Goal: Task Accomplishment & Management: Complete application form

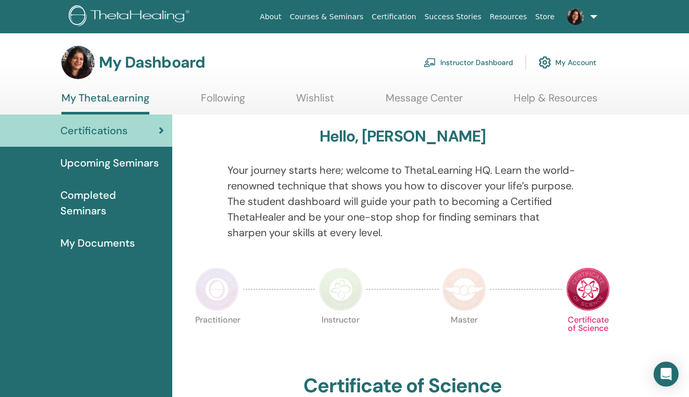
click at [223, 99] on link "Following" at bounding box center [223, 102] width 44 height 20
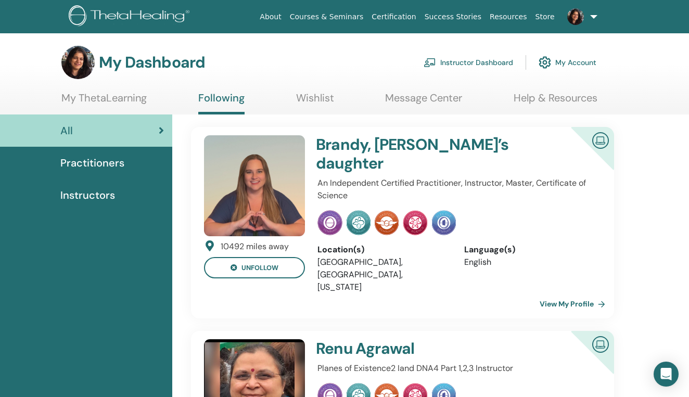
click at [568, 293] on link "View My Profile" at bounding box center [574, 303] width 70 height 21
click at [486, 64] on link "Instructor Dashboard" at bounding box center [467, 62] width 89 height 23
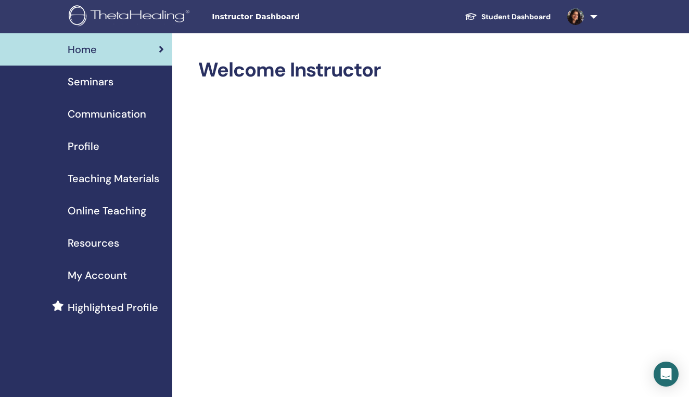
click at [98, 80] on span "Seminars" at bounding box center [91, 82] width 46 height 16
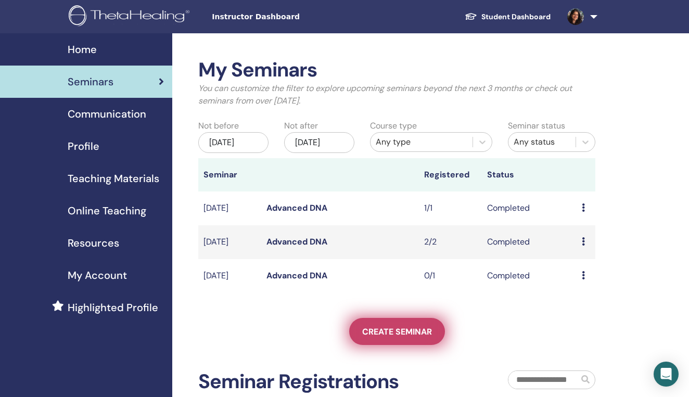
click at [391, 337] on span "Create seminar" at bounding box center [397, 331] width 70 height 11
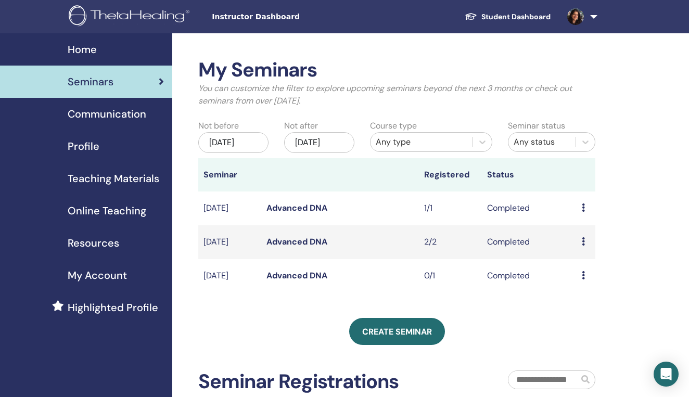
click at [105, 214] on span "Online Teaching" at bounding box center [107, 211] width 79 height 16
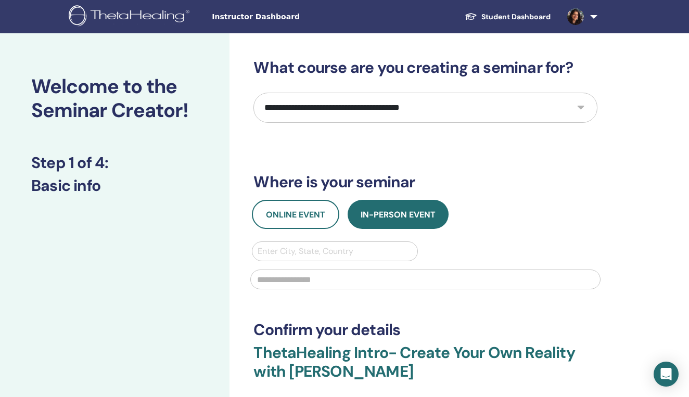
select select "****"
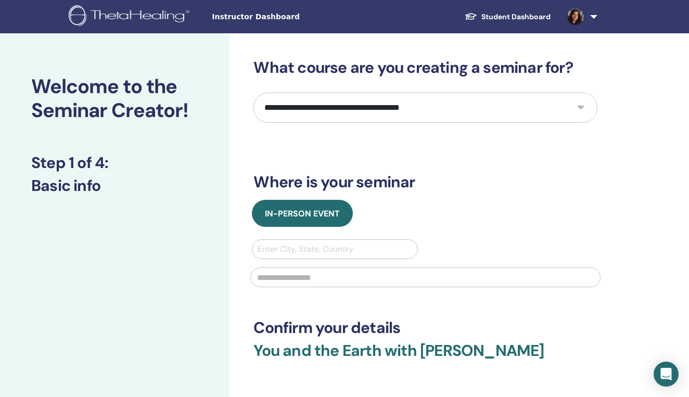
click at [475, 306] on div "**********" at bounding box center [425, 242] width 344 height 368
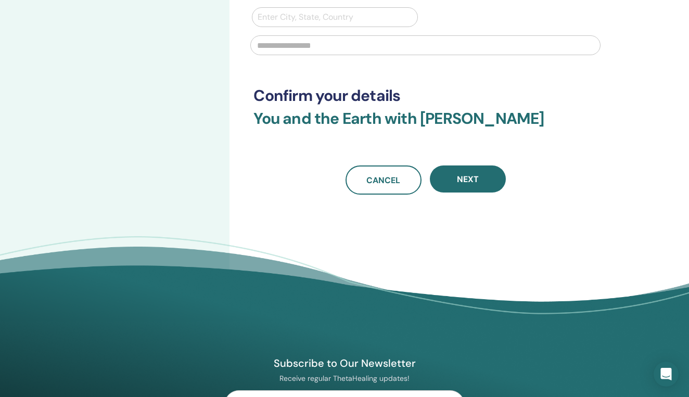
scroll to position [238, 0]
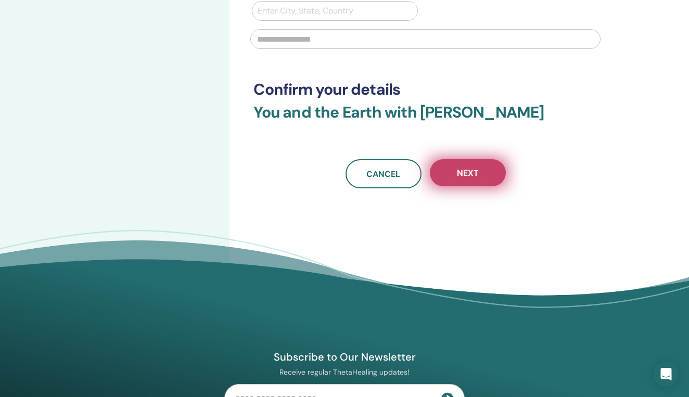
click at [483, 177] on button "Next" at bounding box center [468, 172] width 76 height 27
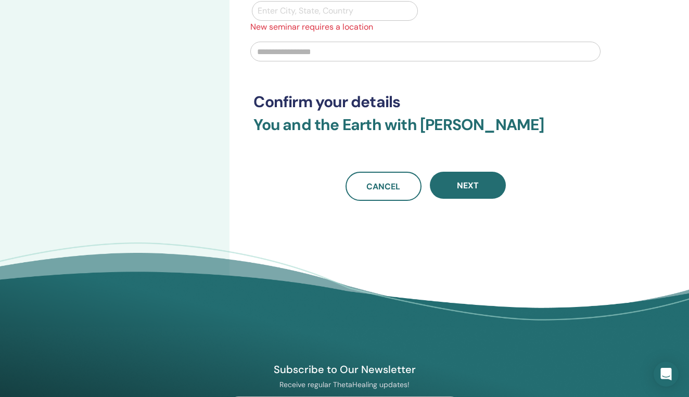
click at [339, 5] on div at bounding box center [335, 11] width 154 height 15
type input "*****"
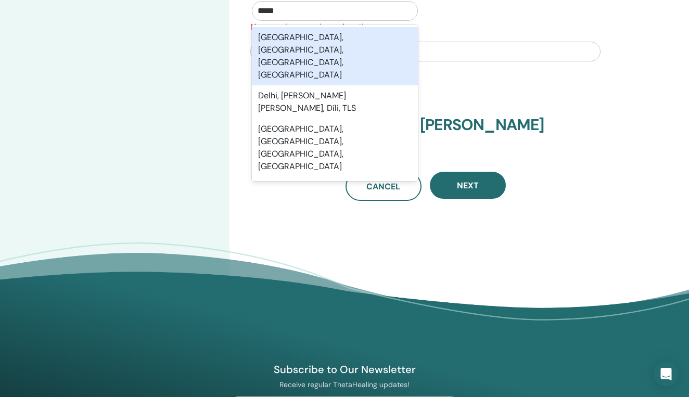
click at [338, 38] on div "Delhi, New Delhi, Delhi, IND" at bounding box center [334, 56] width 165 height 58
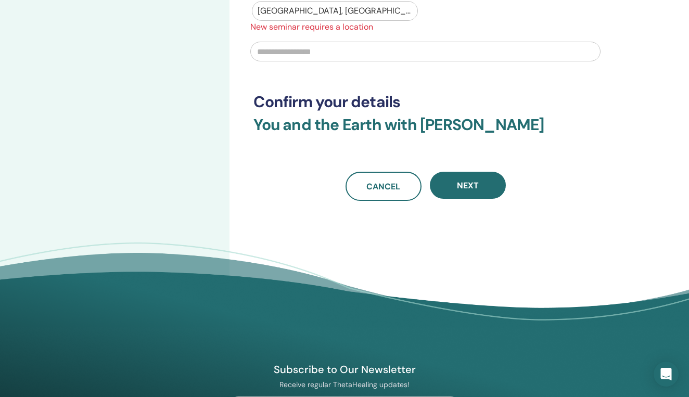
click at [567, 103] on h3 "Confirm your details" at bounding box center [425, 102] width 344 height 19
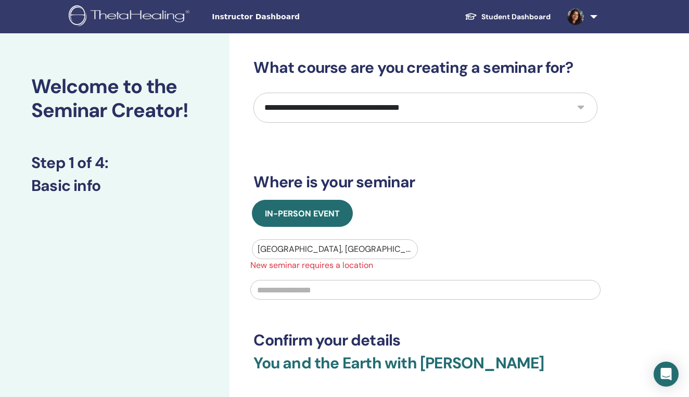
scroll to position [0, 0]
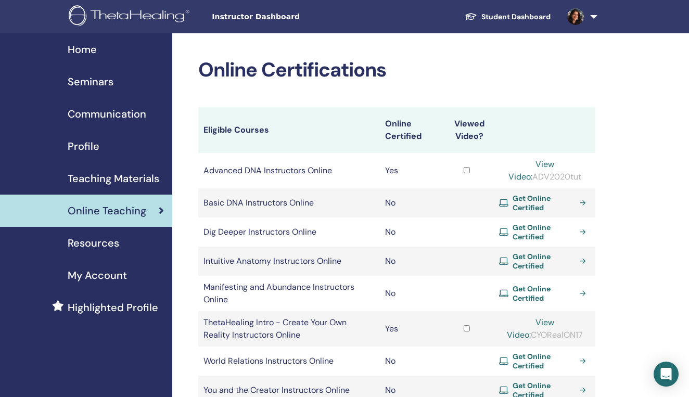
click at [106, 176] on span "Teaching Materials" at bounding box center [114, 179] width 92 height 16
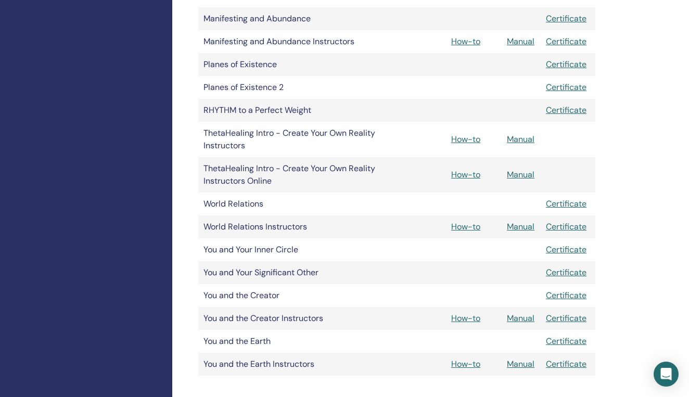
scroll to position [800, 0]
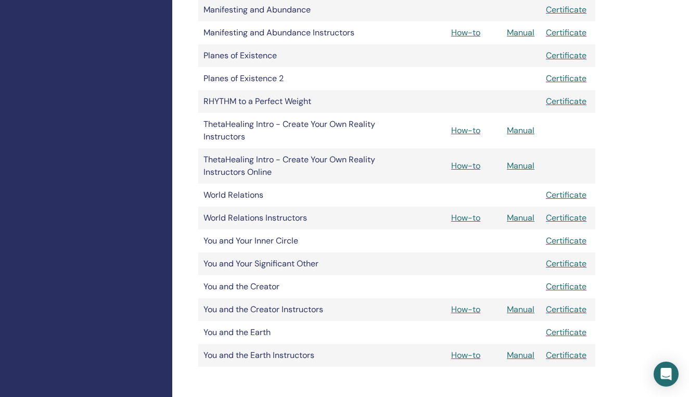
click at [468, 356] on link "How-to" at bounding box center [465, 355] width 29 height 11
